Goal: Connect with others: Participate in discussion

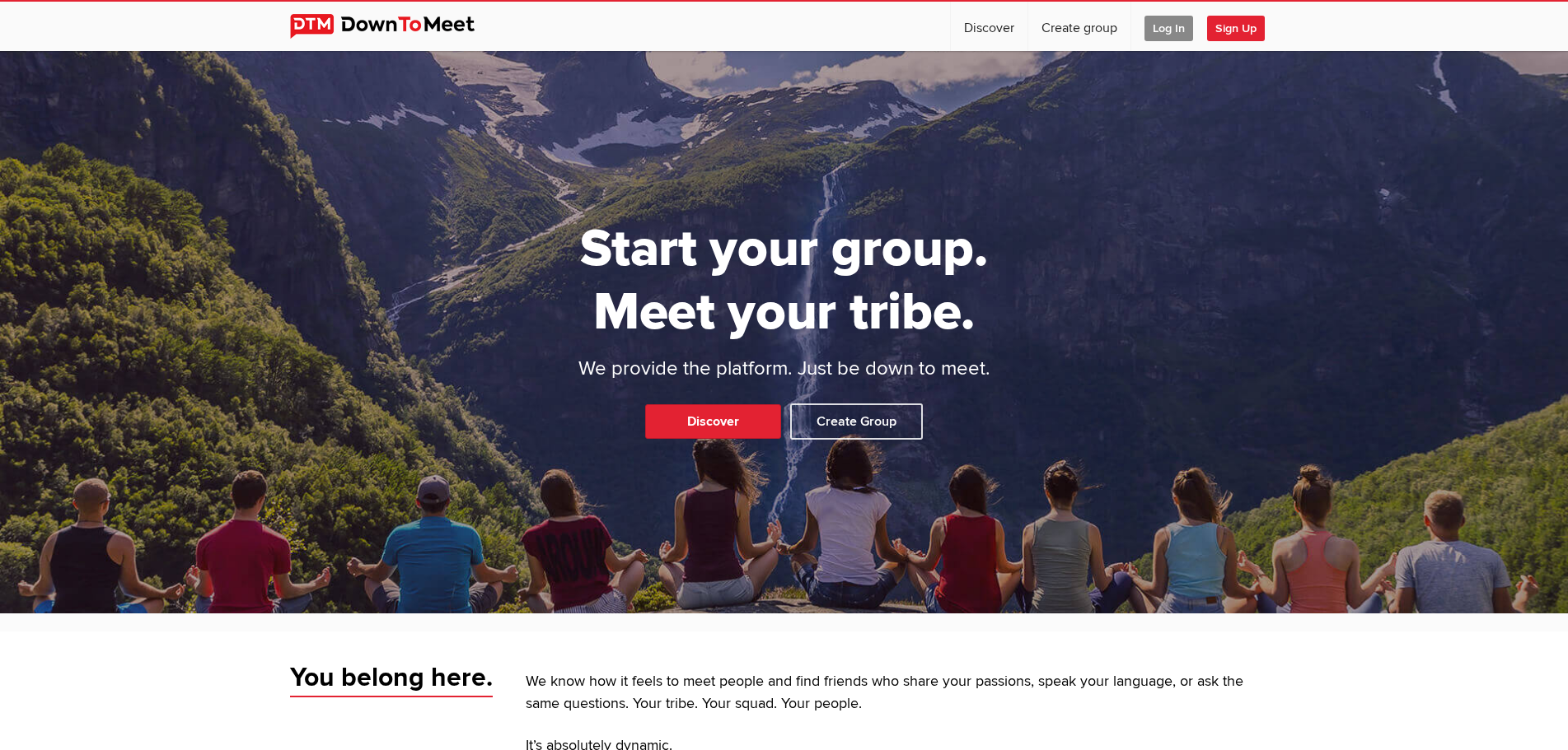
click at [1158, 30] on span "Log In" at bounding box center [1168, 29] width 48 height 26
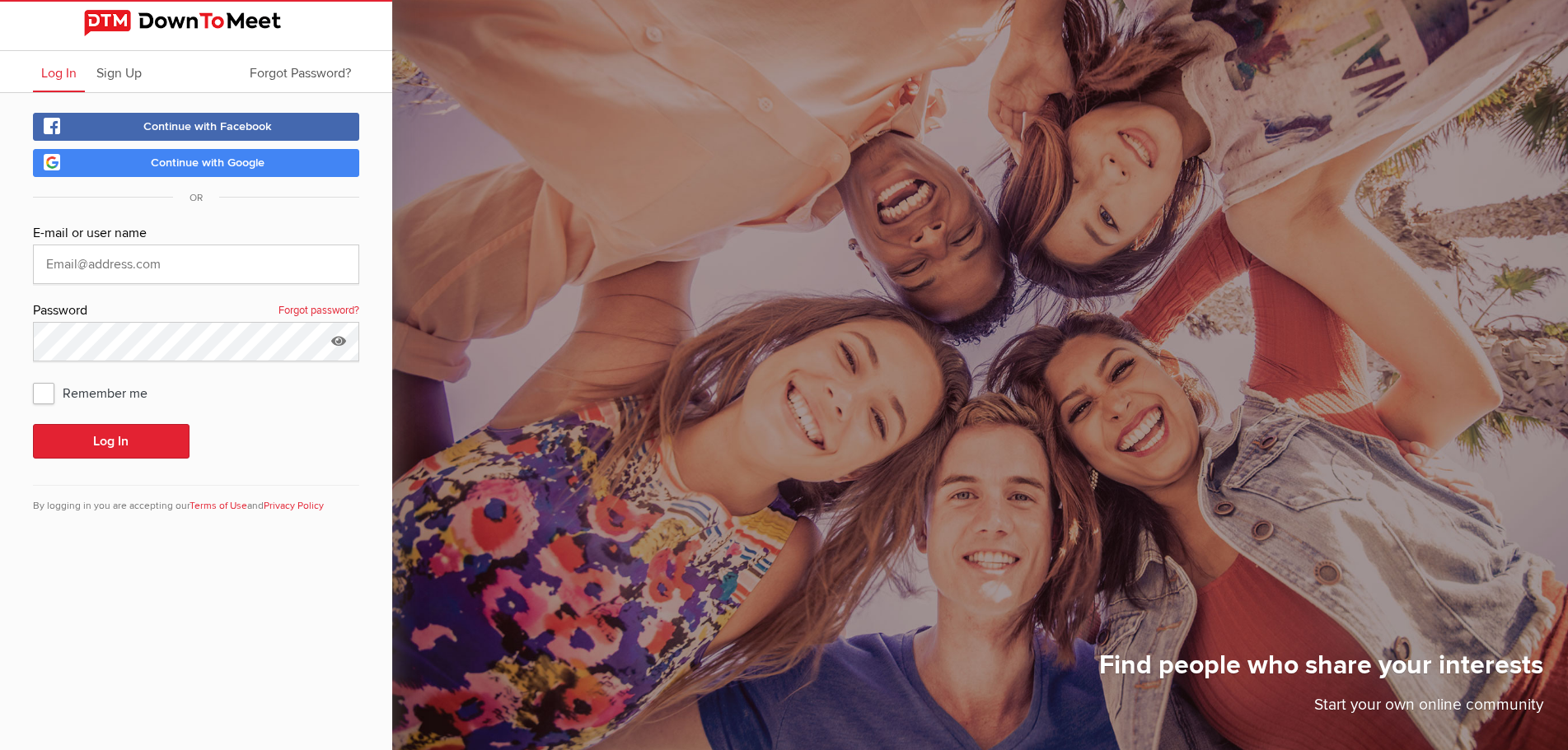
click at [201, 163] on span "Continue with Google" at bounding box center [207, 163] width 113 height 14
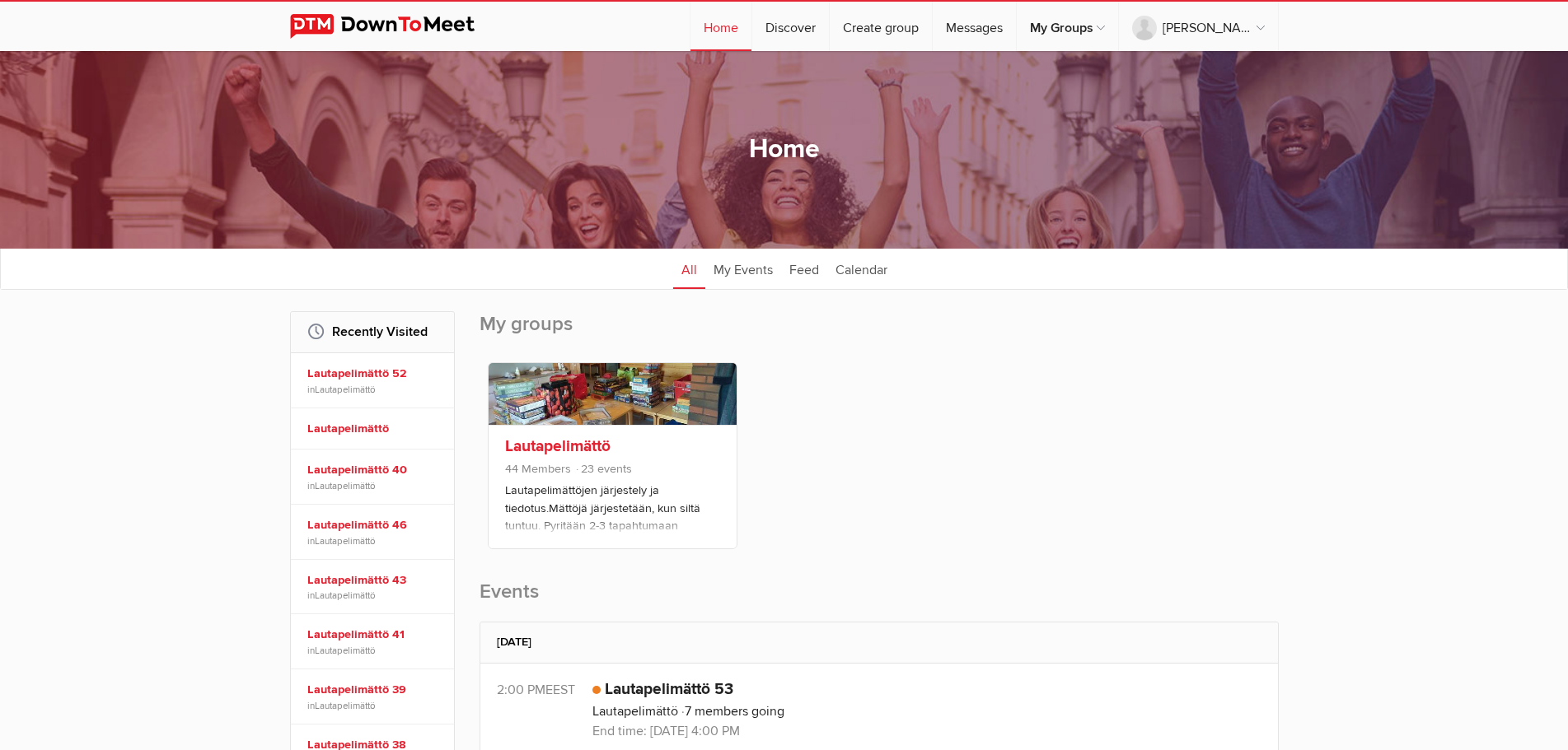
click at [567, 448] on link "Lautapelimättö" at bounding box center [558, 446] width 106 height 20
